Goal: Find specific page/section: Find specific page/section

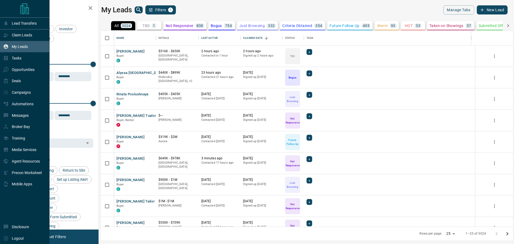
click at [7, 35] on icon at bounding box center [5, 34] width 5 height 5
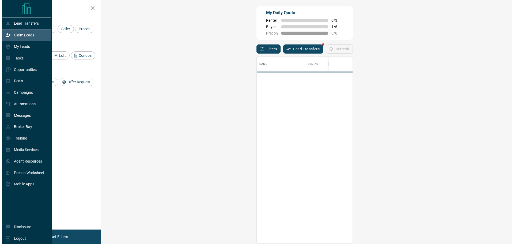
scroll to position [183, 396]
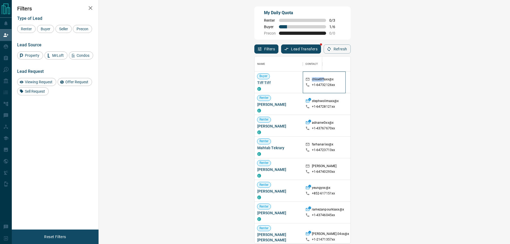
drag, startPoint x: 160, startPoint y: 79, endPoint x: 173, endPoint y: 79, distance: 12.6
click at [312, 79] on p "chloetiffaxx@x" at bounding box center [323, 80] width 22 height 6
copy p "chloetiff"
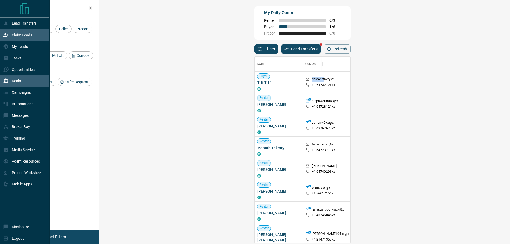
click at [6, 83] on icon at bounding box center [6, 80] width 5 height 5
